Goal: Transaction & Acquisition: Purchase product/service

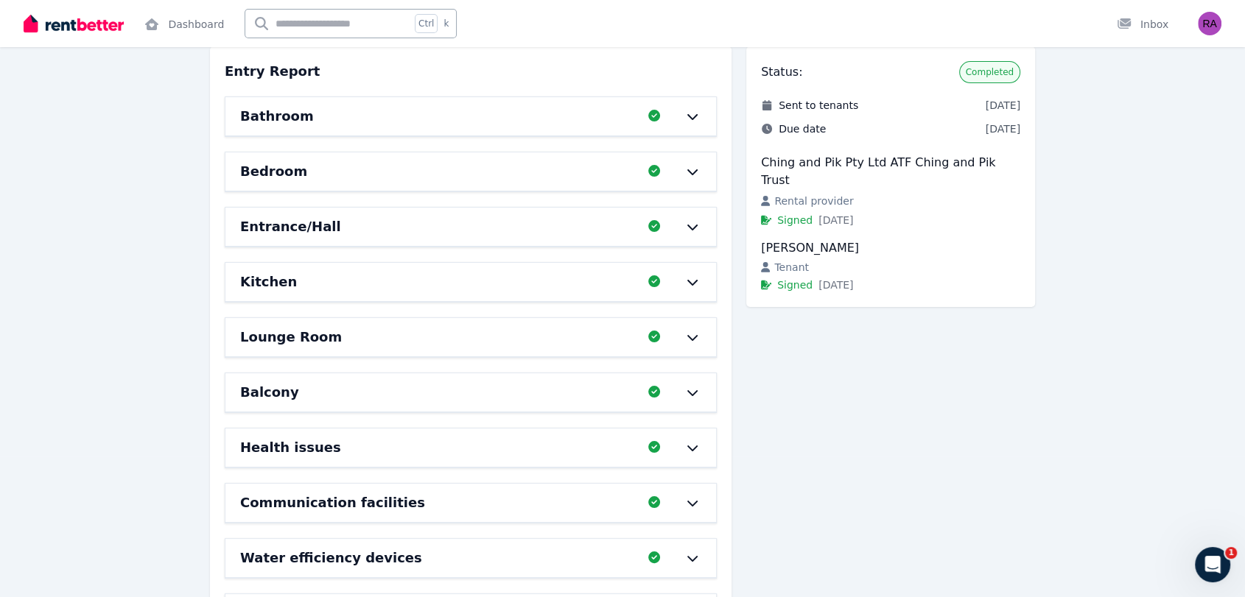
scroll to position [217, 0]
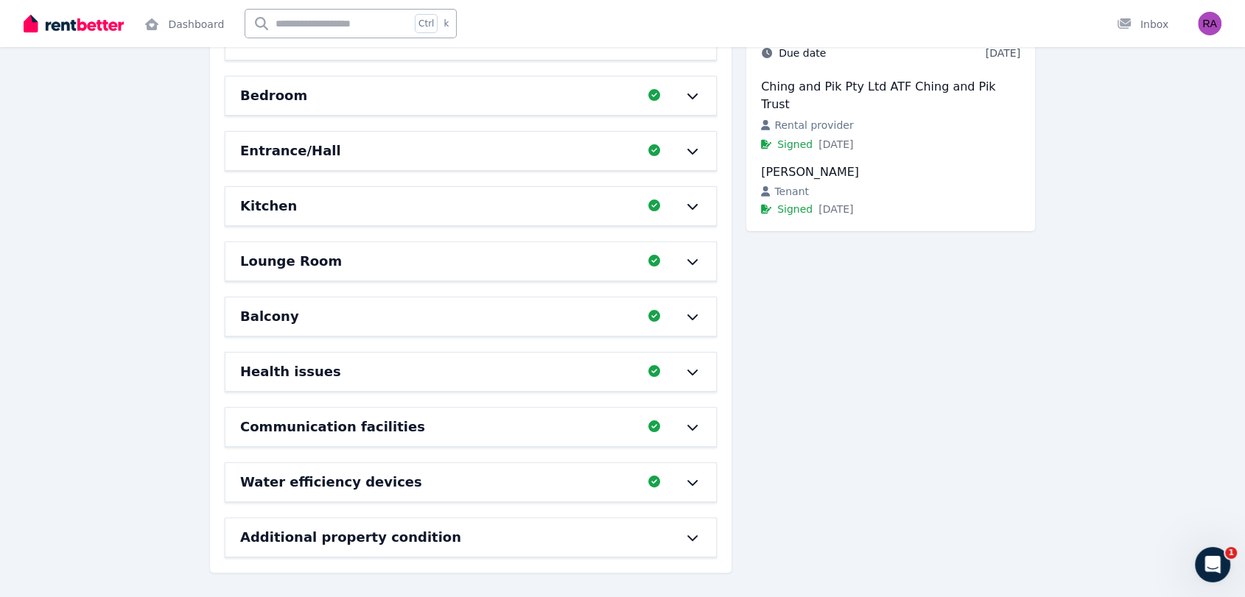
click at [681, 525] on div "Additional property condition" at bounding box center [470, 538] width 491 height 38
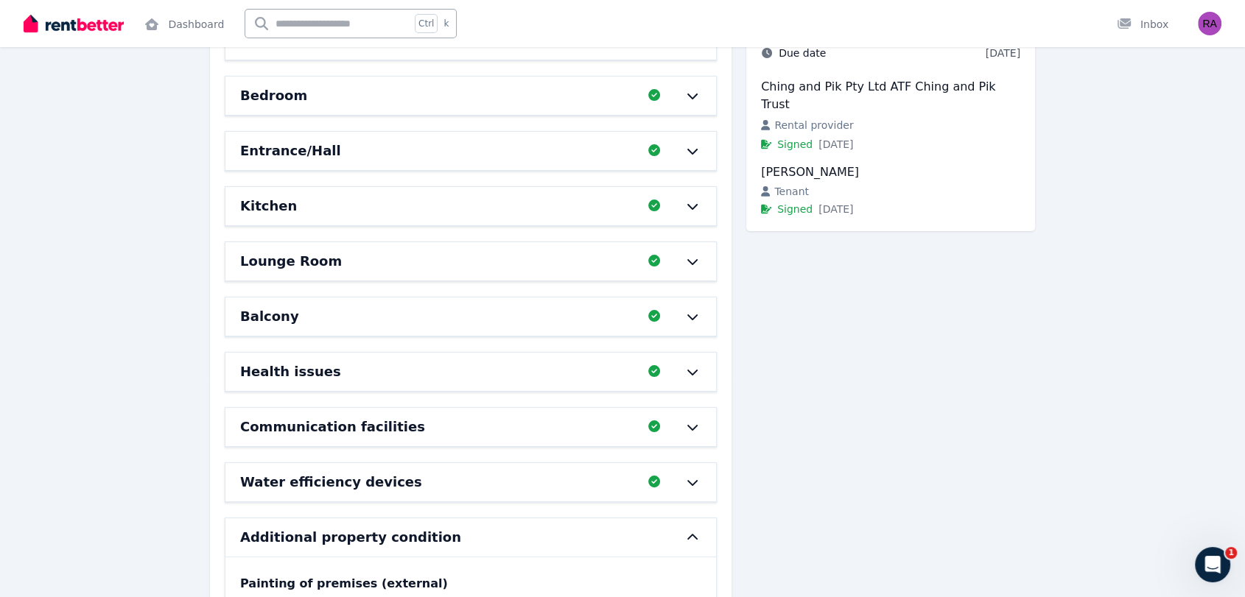
scroll to position [430, 0]
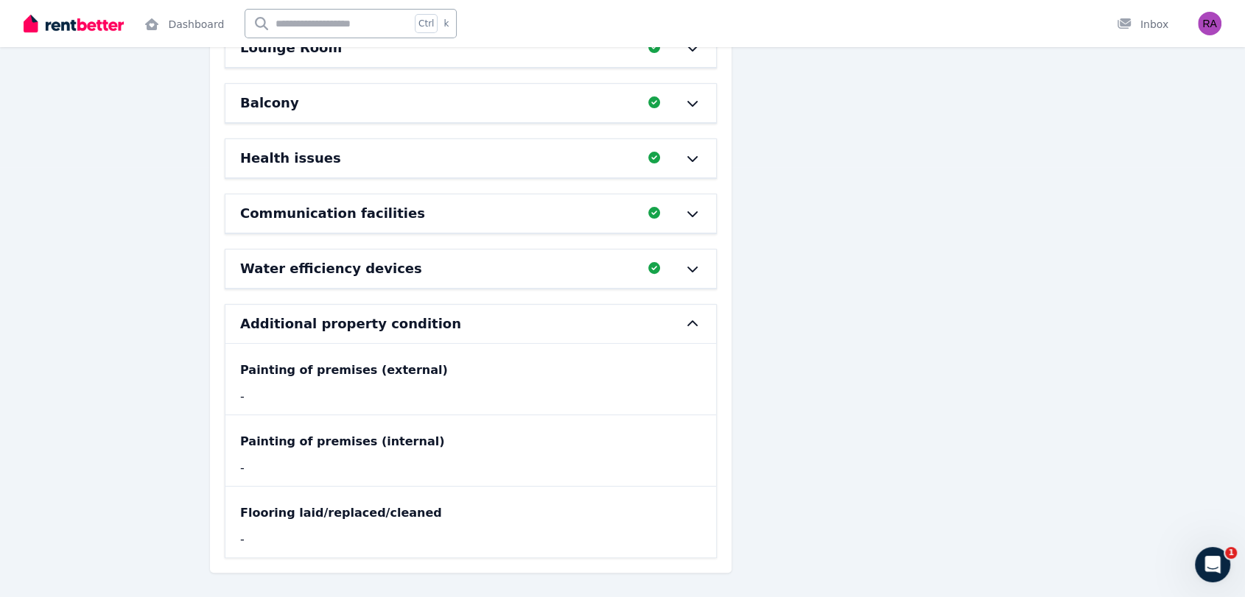
click at [669, 332] on div "Additional property condition" at bounding box center [470, 324] width 491 height 38
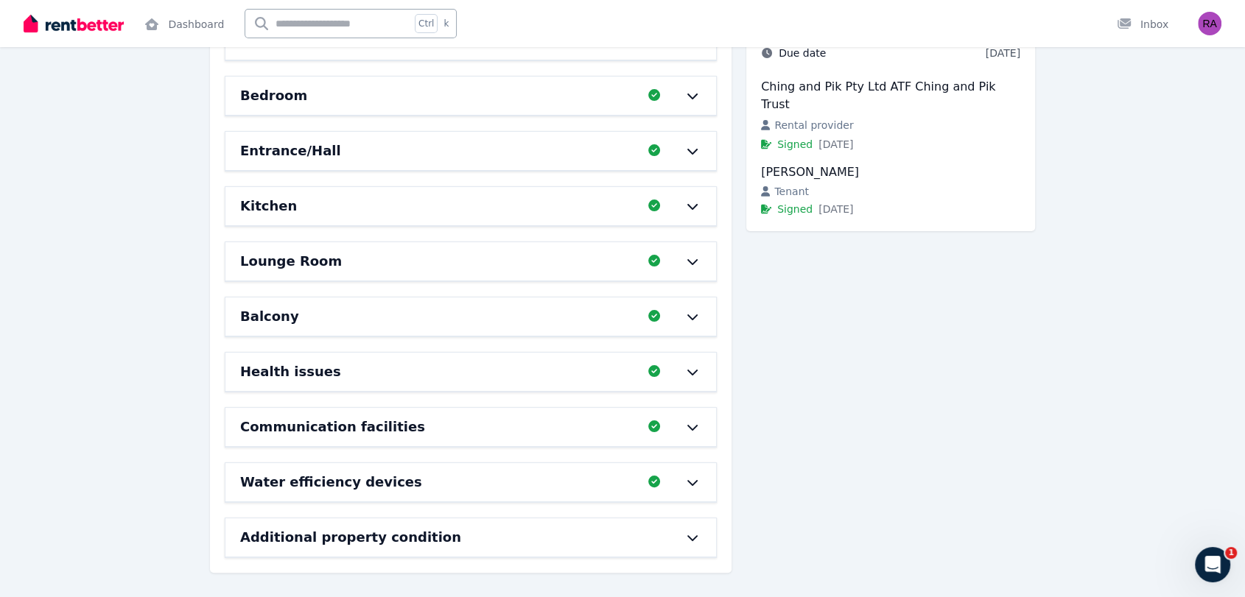
scroll to position [0, 0]
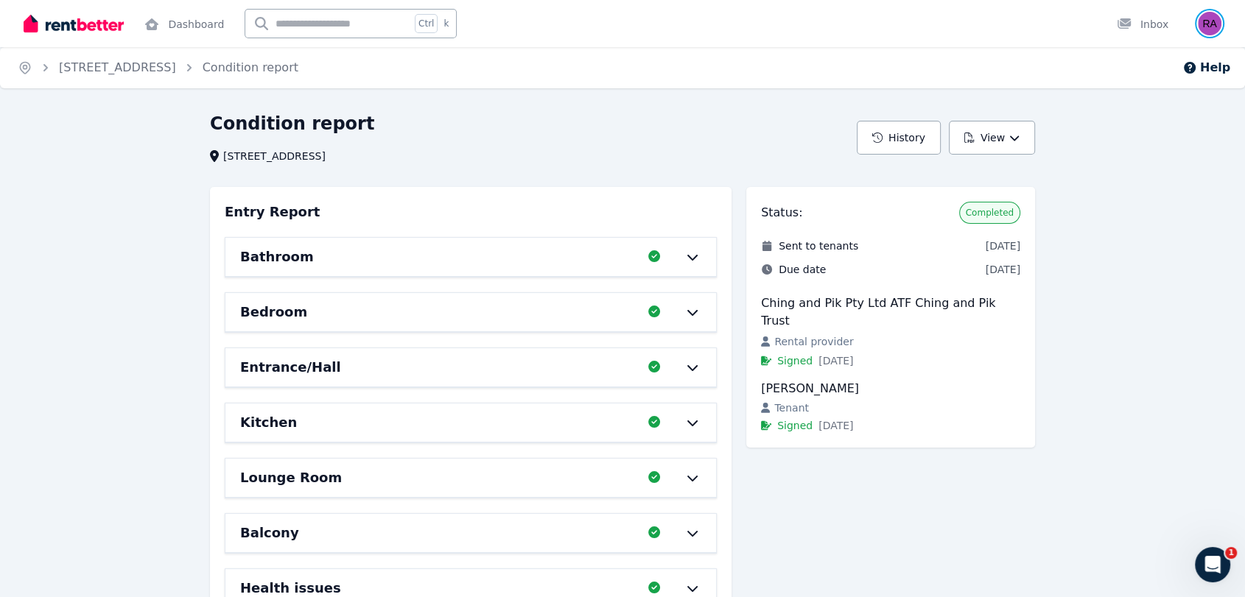
click at [1204, 29] on img "button" at bounding box center [1210, 24] width 24 height 24
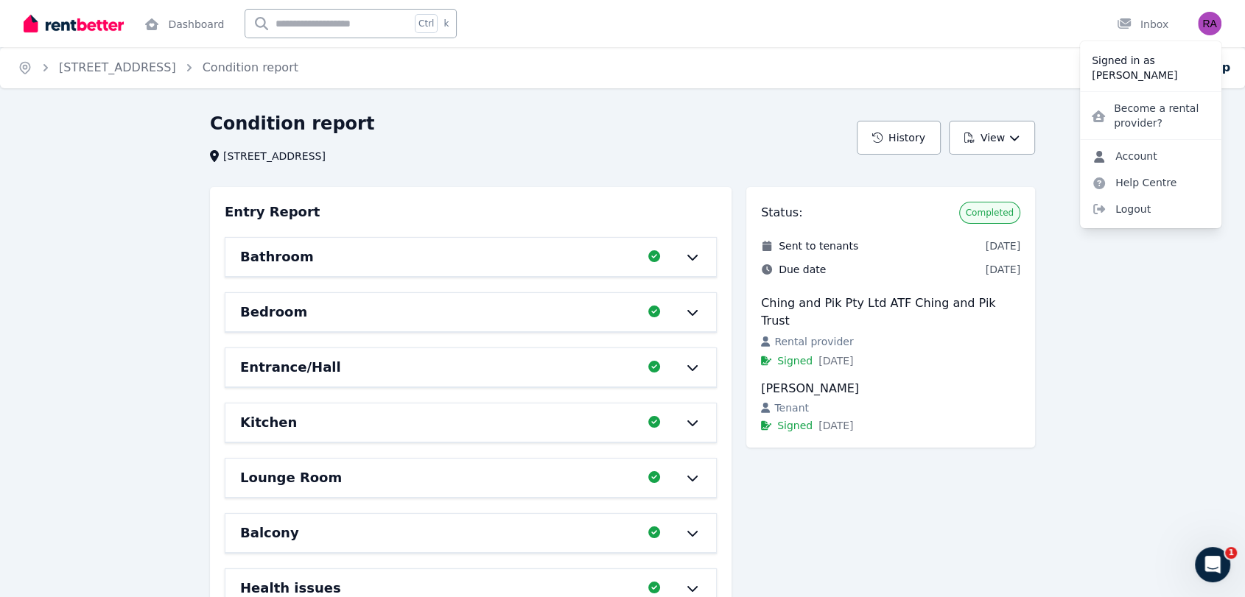
click at [1149, 153] on link "Account" at bounding box center [1124, 156] width 89 height 27
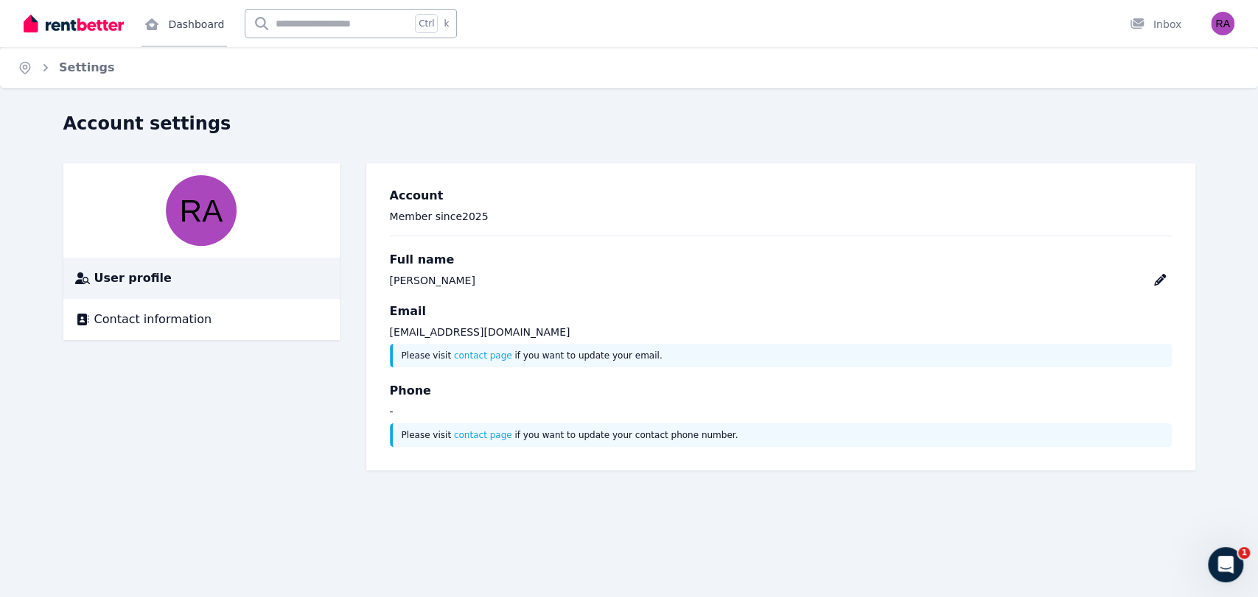
click at [171, 29] on link "Dashboard" at bounding box center [183, 23] width 85 height 47
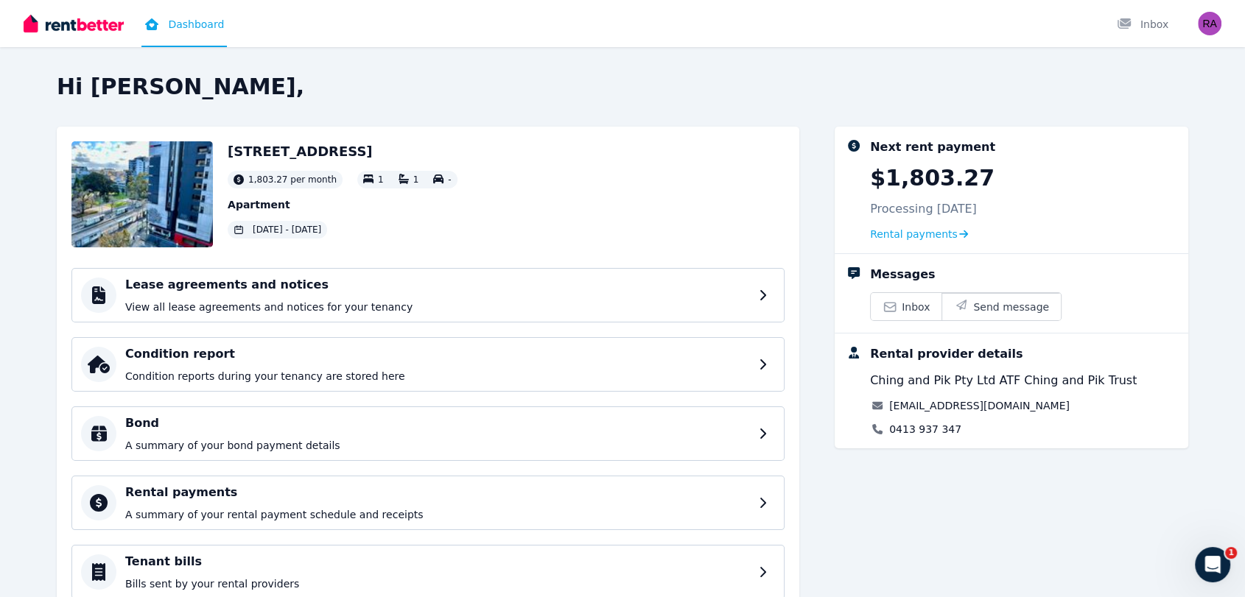
scroll to position [116, 0]
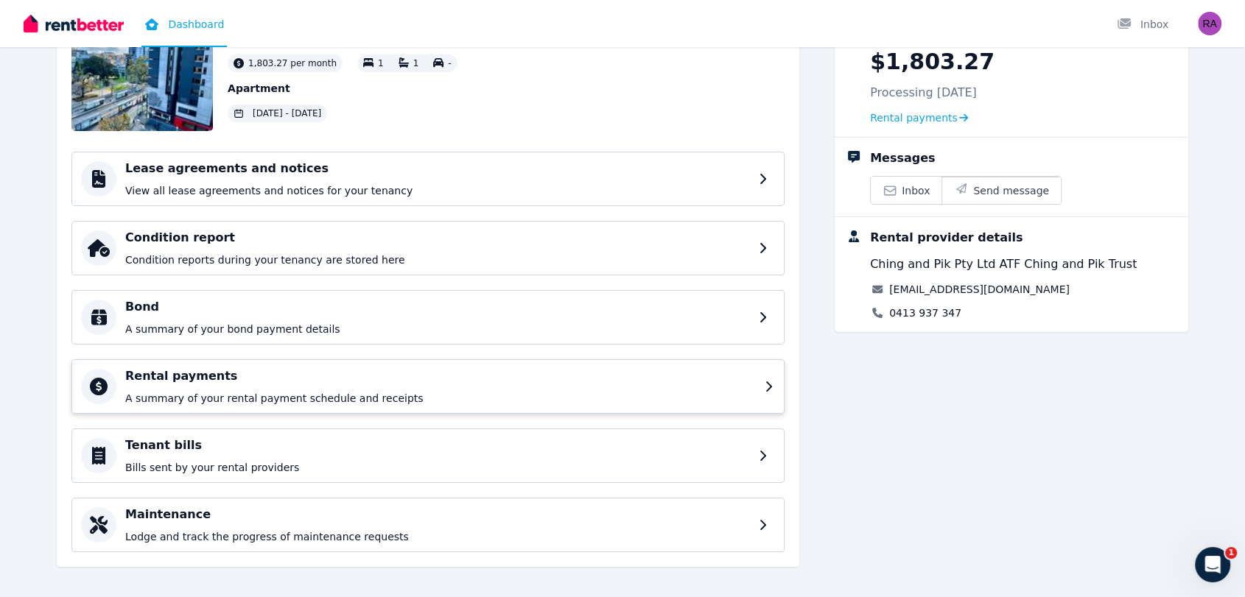
click at [456, 390] on div "Rental payments A summary of your rental payment schedule and receipts" at bounding box center [440, 387] width 631 height 38
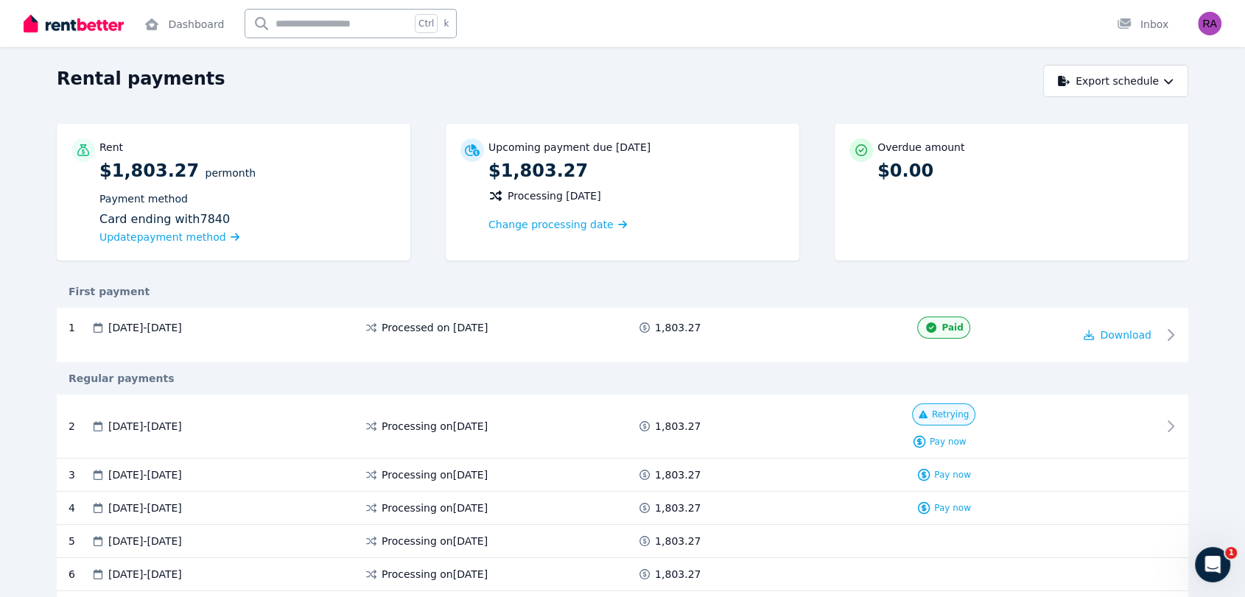
scroll to position [48, 0]
click at [1125, 418] on div at bounding box center [1117, 426] width 88 height 46
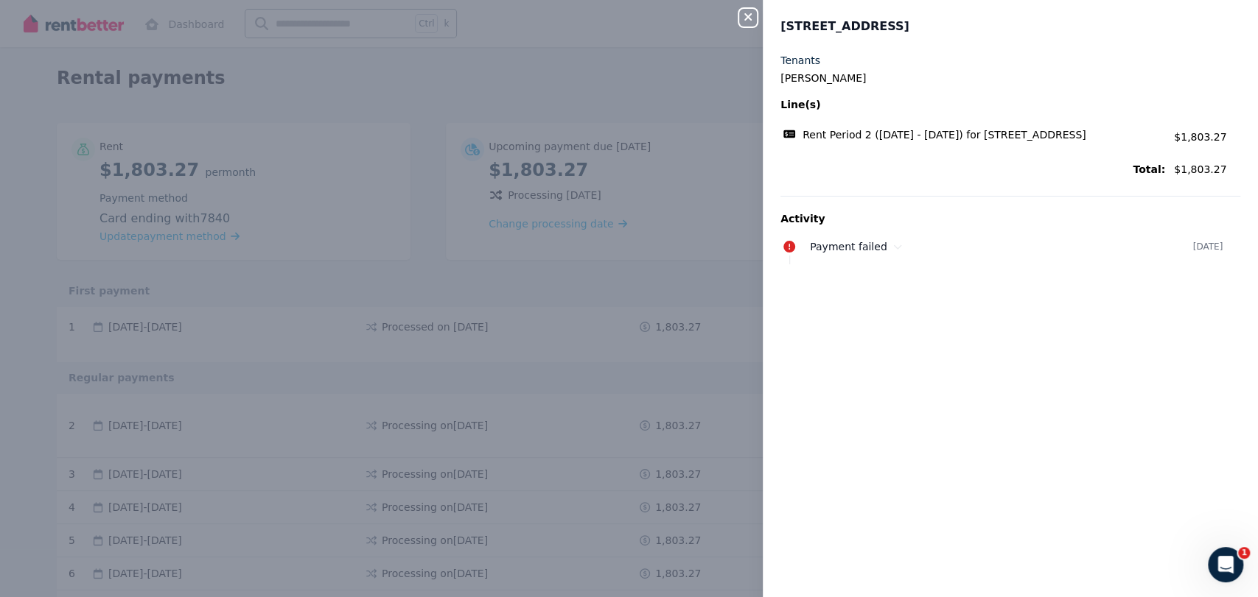
click at [768, 19] on div "[STREET_ADDRESS]" at bounding box center [1010, 27] width 495 height 18
click at [759, 18] on div "Close panel" at bounding box center [753, 13] width 29 height 27
click at [757, 18] on div "Close panel" at bounding box center [753, 13] width 29 height 27
click at [746, 18] on icon "button" at bounding box center [747, 16] width 7 height 7
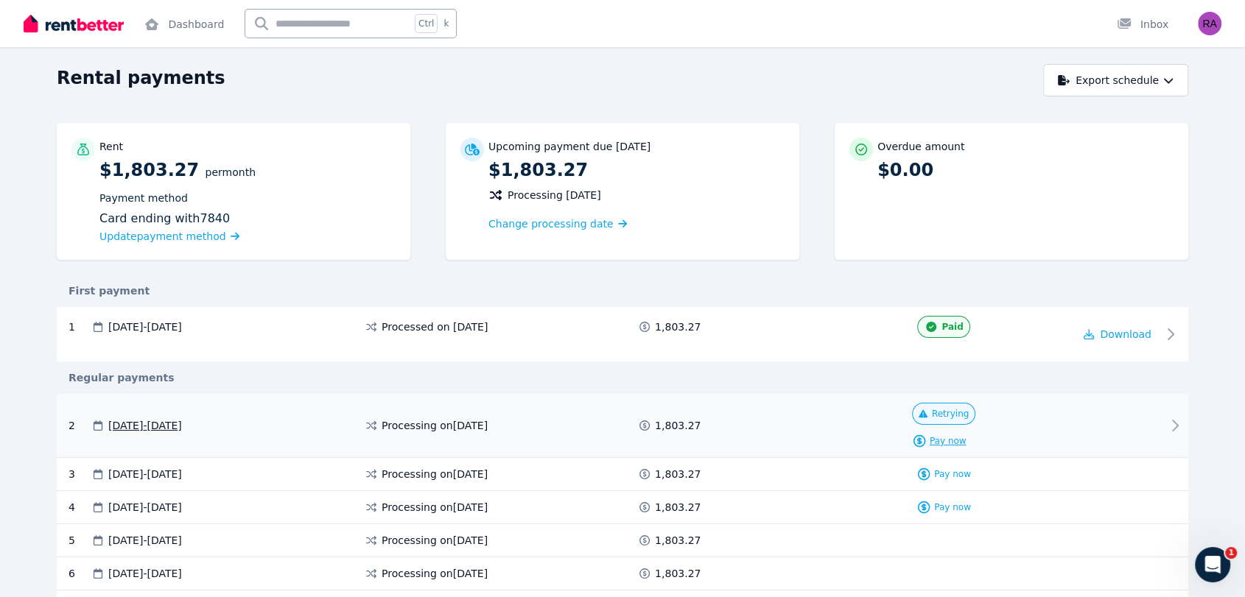
click at [925, 436] on icon at bounding box center [919, 441] width 11 height 11
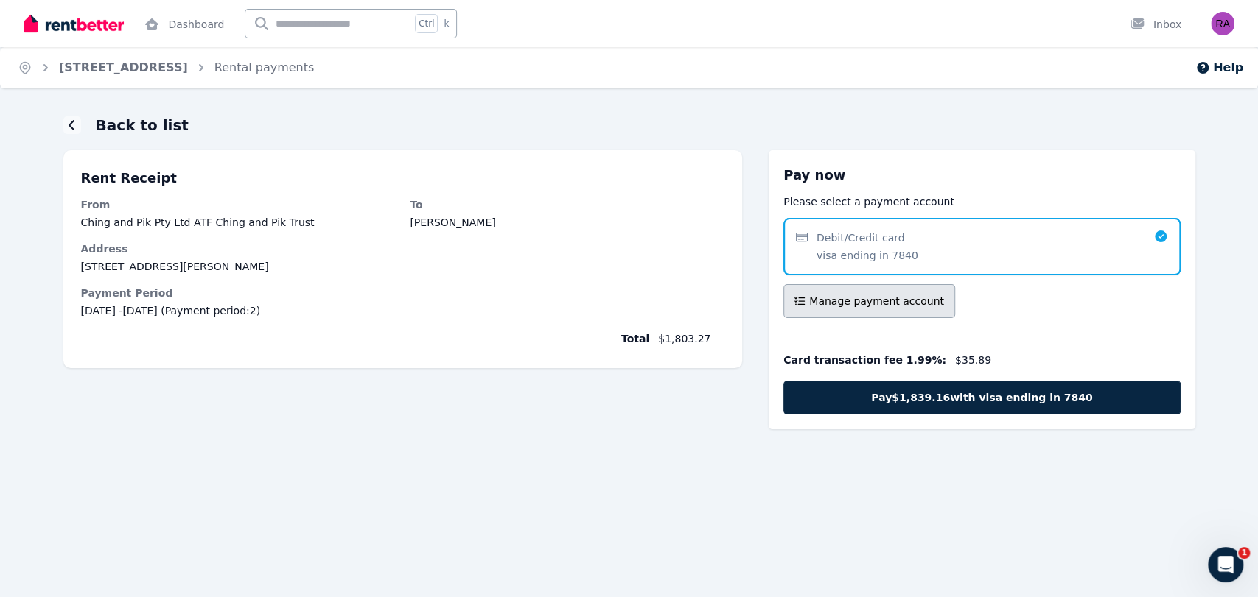
click at [925, 292] on button "Manage payment account" at bounding box center [869, 301] width 172 height 34
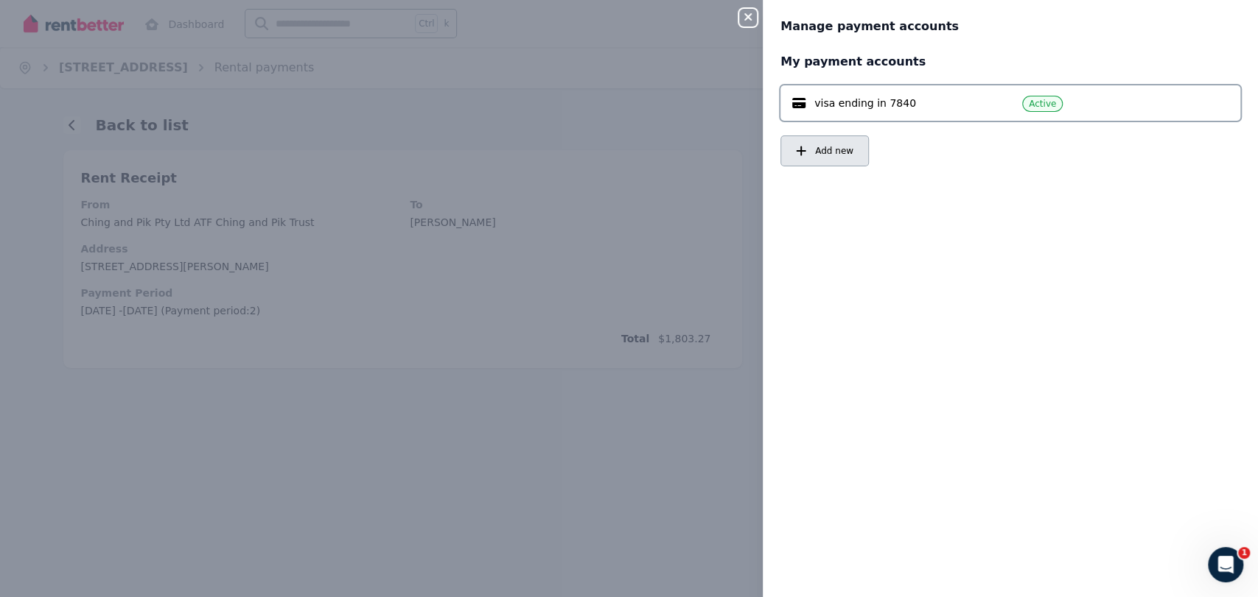
click at [846, 155] on span "Add new" at bounding box center [834, 151] width 38 height 12
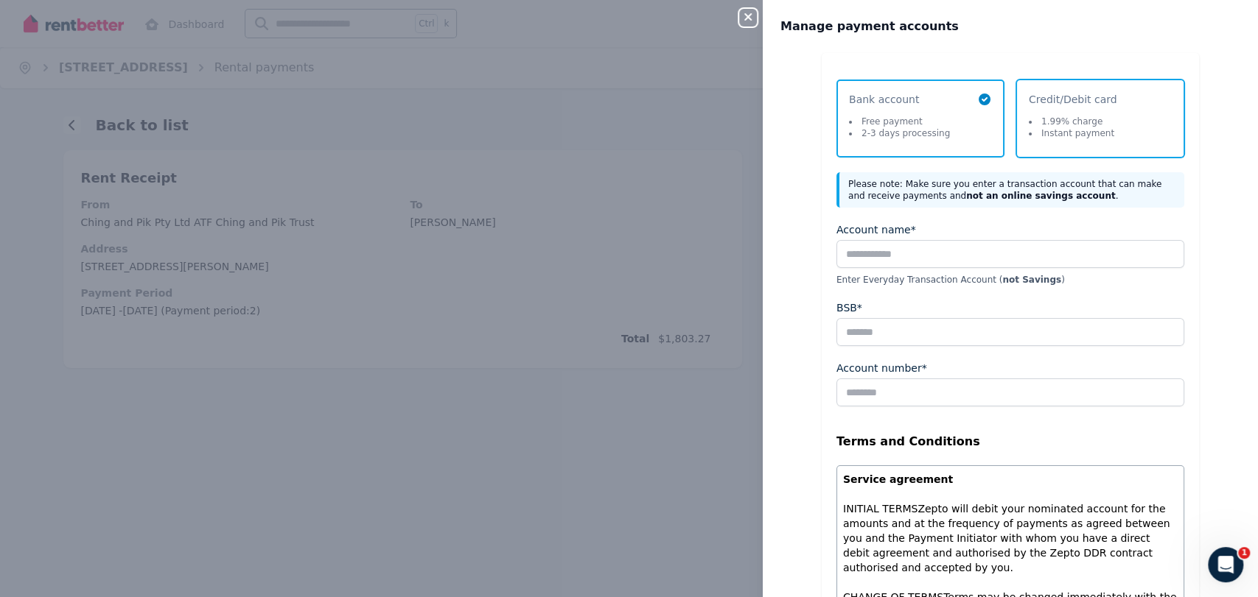
click at [1054, 143] on ul "1.99% charge Instant payment" at bounding box center [1070, 130] width 85 height 29
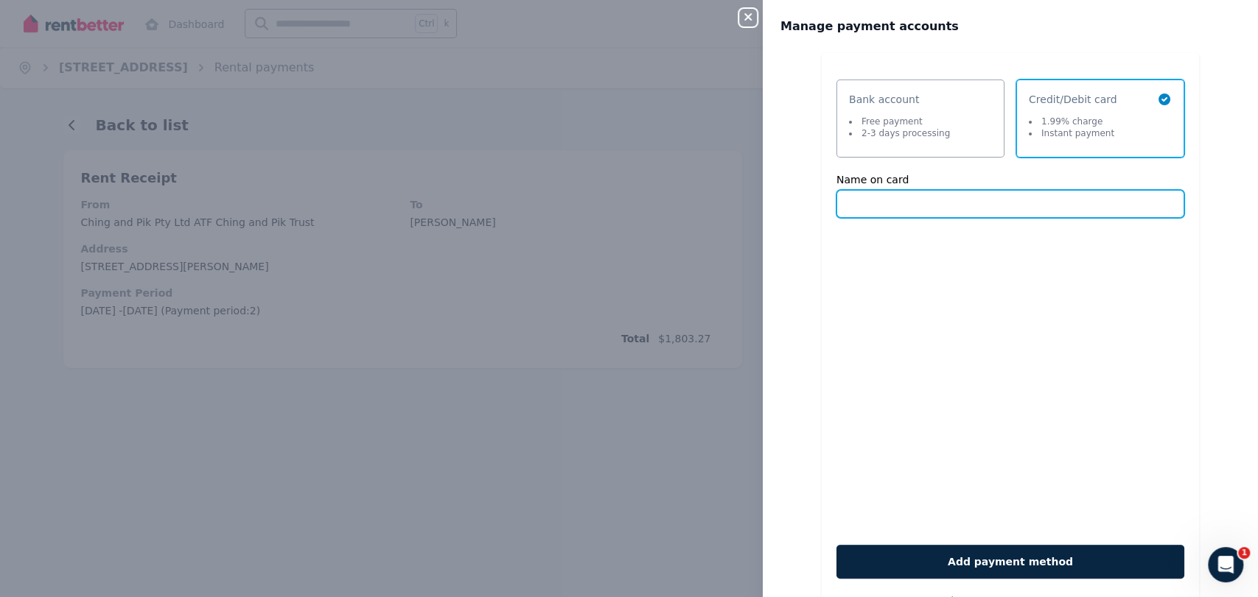
click at [998, 214] on input "Name on card" at bounding box center [1010, 204] width 348 height 28
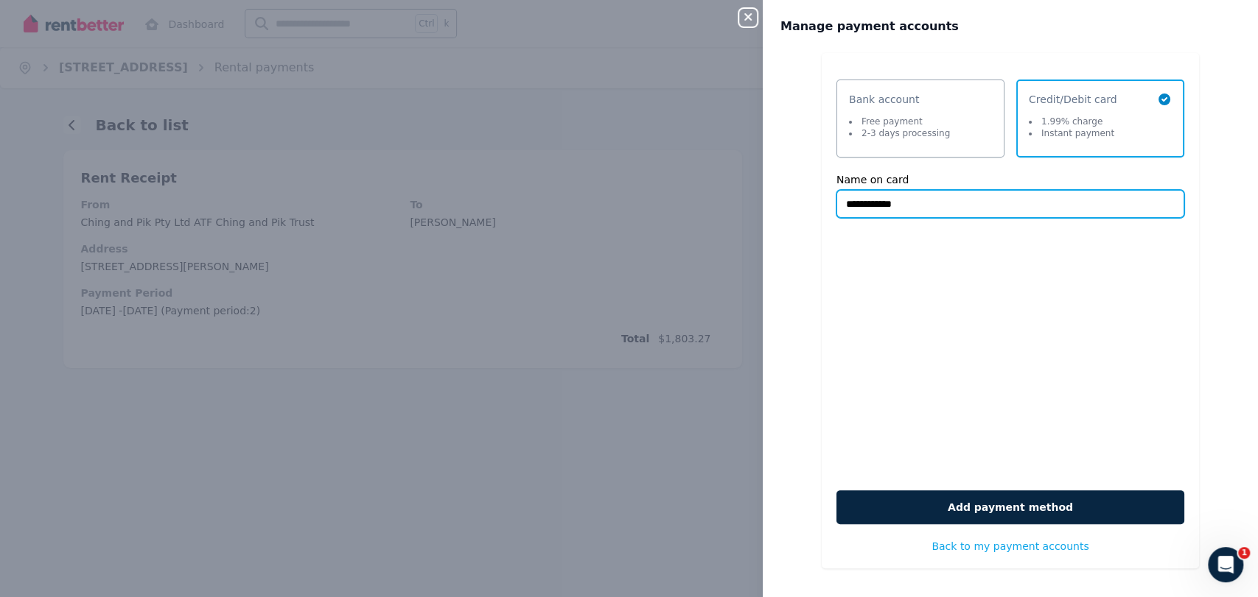
type input "**********"
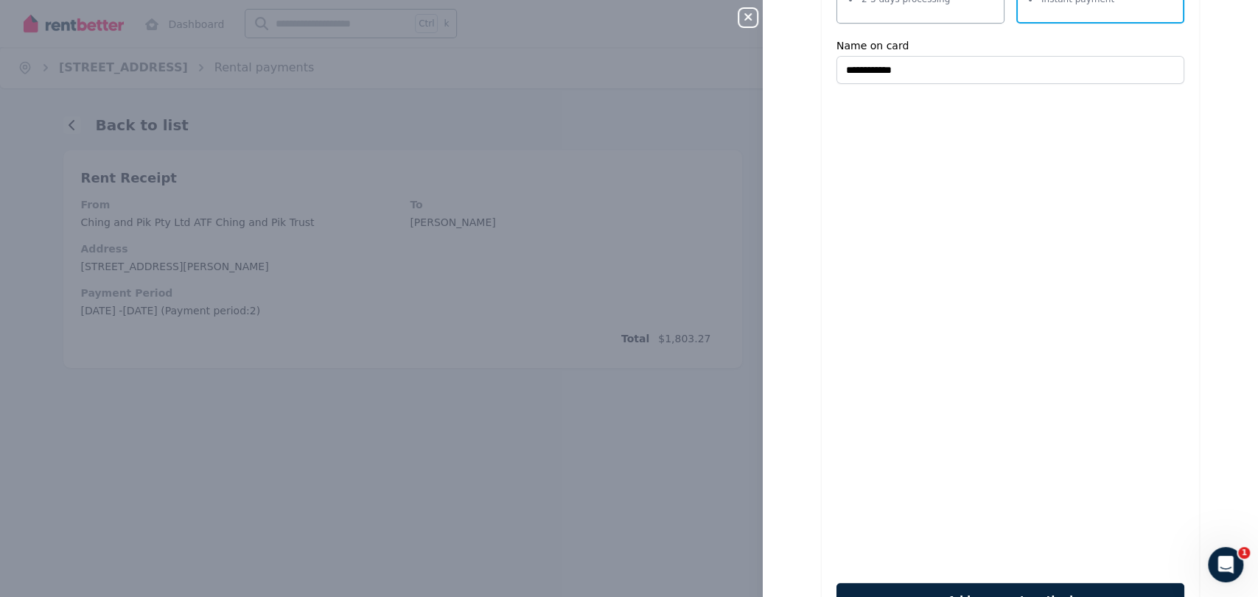
scroll to position [189, 0]
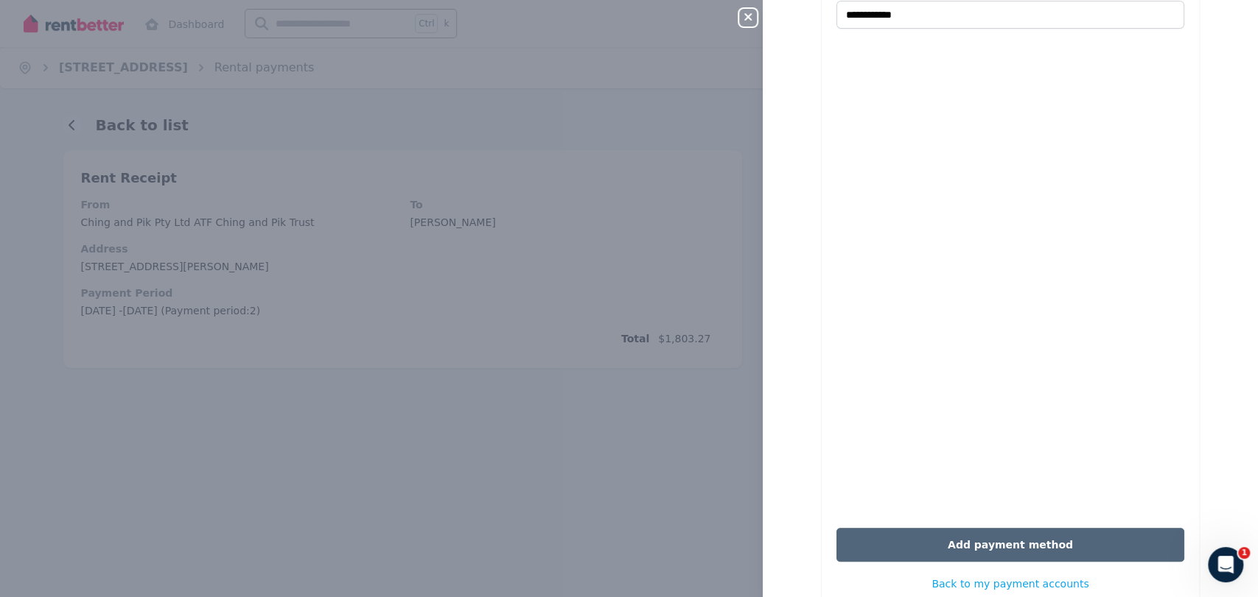
click at [959, 550] on button "Add payment method" at bounding box center [1010, 545] width 348 height 34
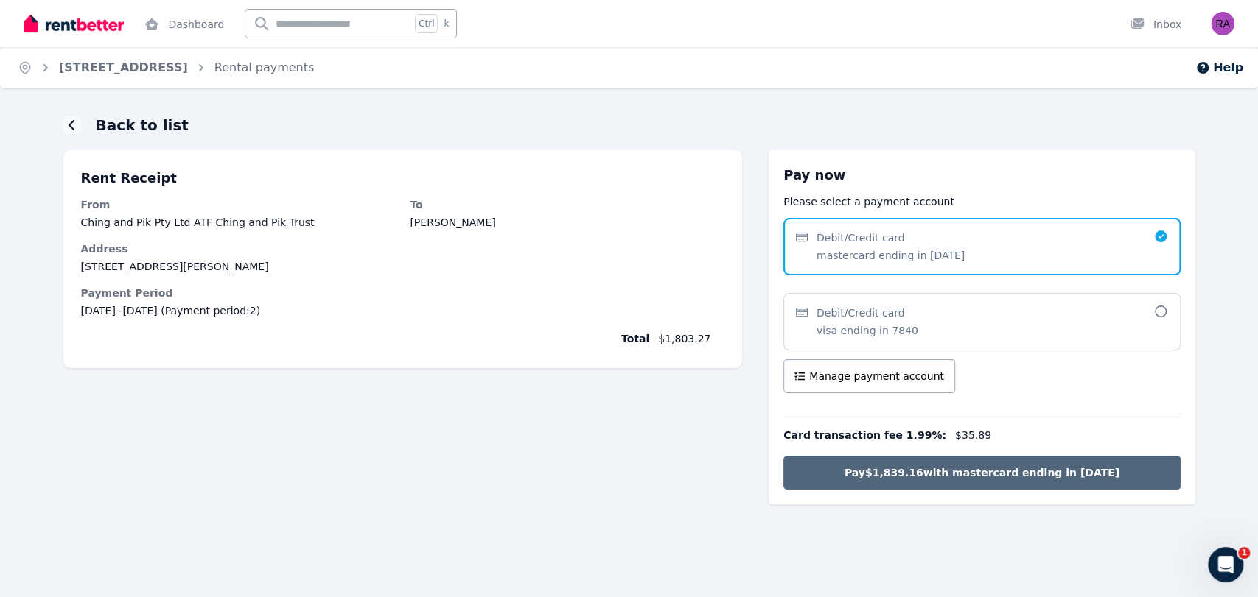
click at [924, 472] on span "Pay $1,839.16 with mastercard ending in 1268" at bounding box center [981, 473] width 275 height 15
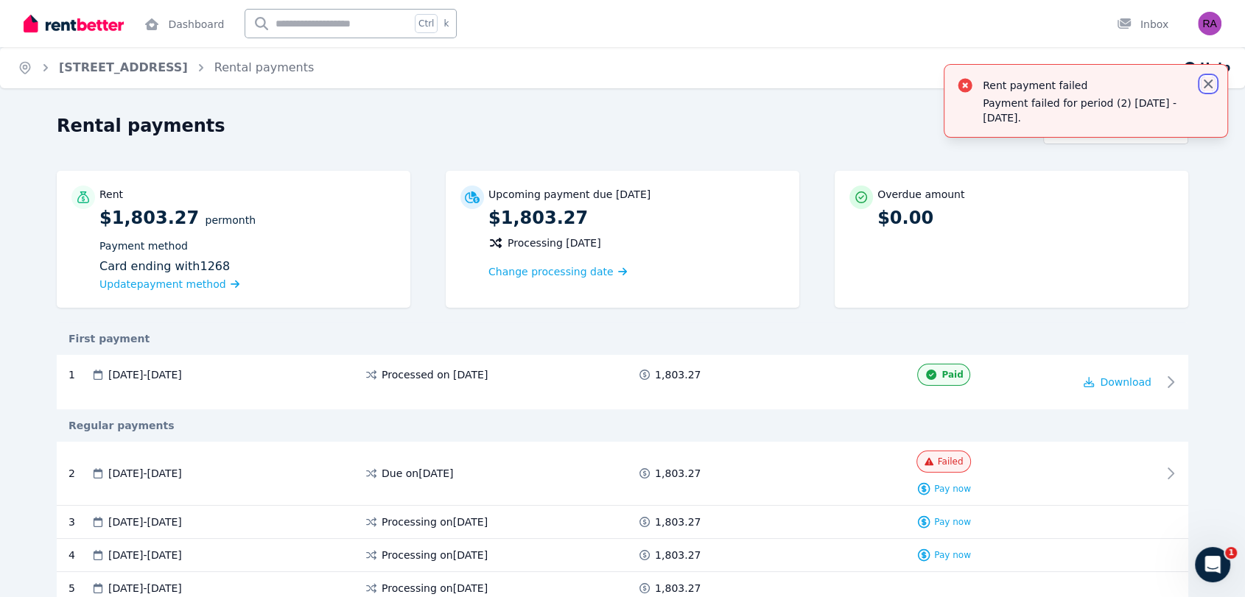
click at [1207, 78] on icon "button" at bounding box center [1208, 84] width 15 height 15
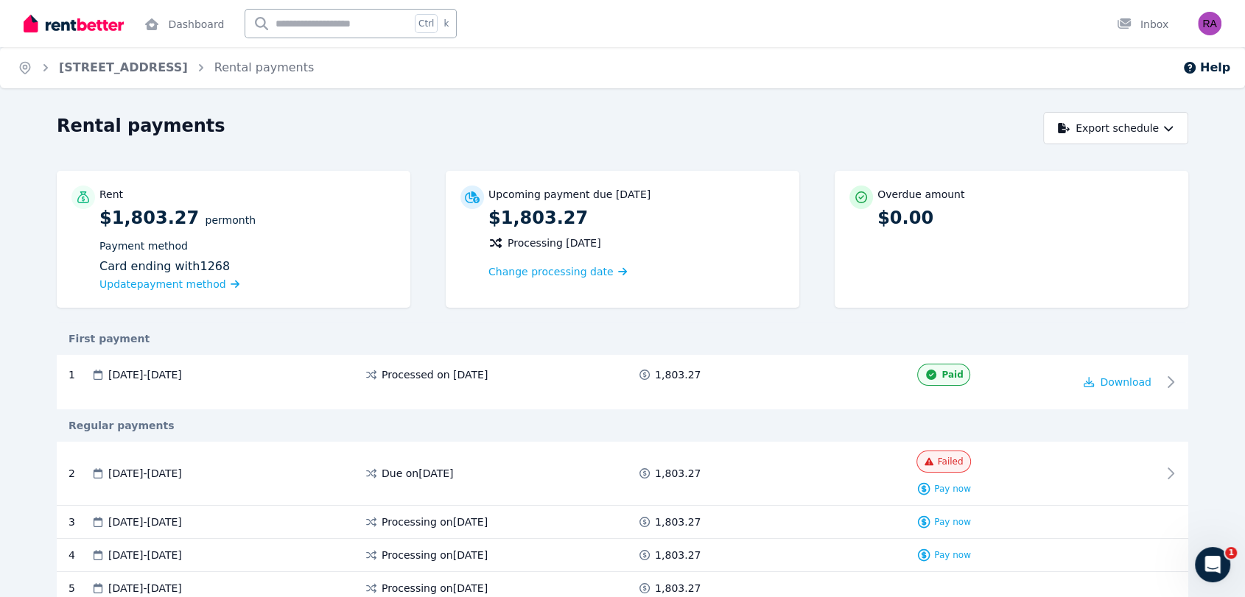
click at [1207, 78] on div "Help" at bounding box center [1207, 68] width 60 height 27
